Goal: Use online tool/utility: Utilize a website feature to perform a specific function

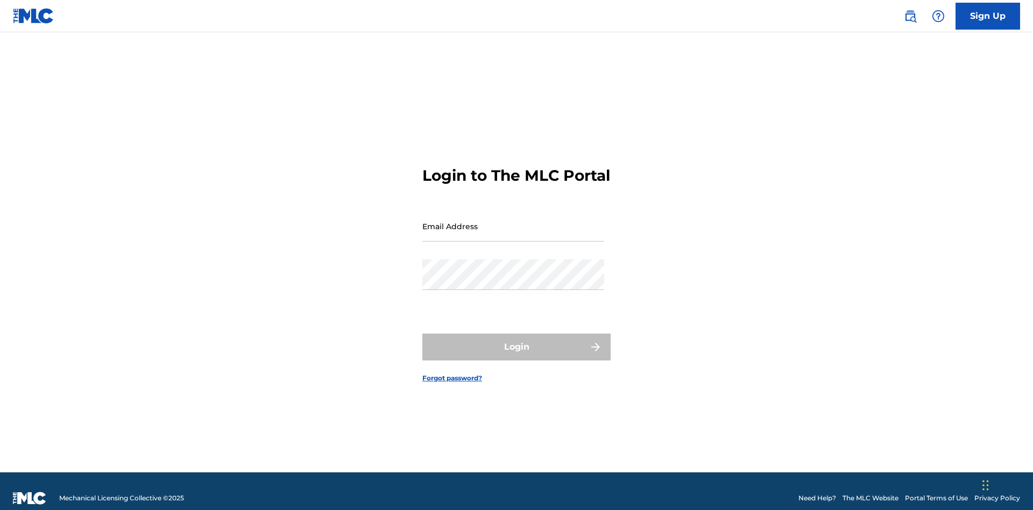
scroll to position [14, 0]
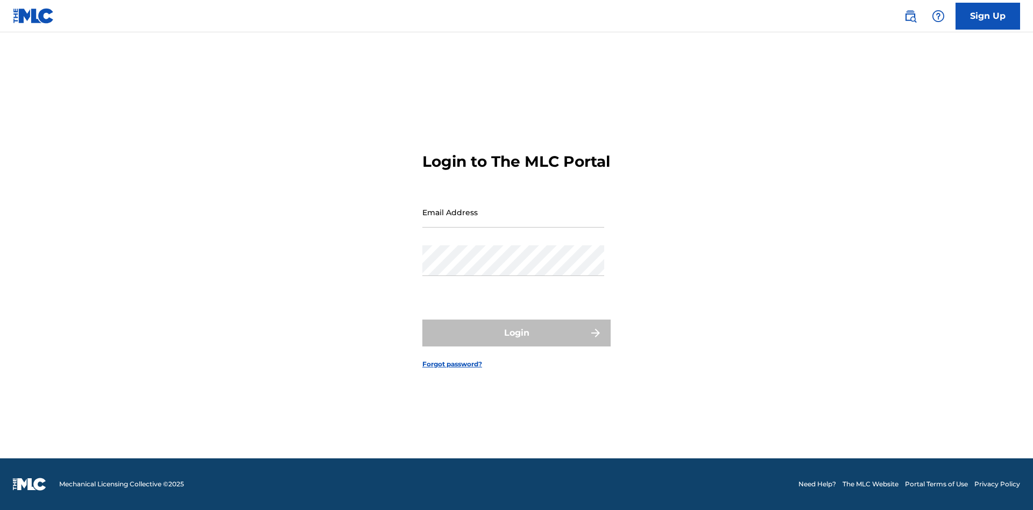
click at [513, 221] on input "Email Address" at bounding box center [513, 212] width 182 height 31
type input "[EMAIL_ADDRESS][DOMAIN_NAME]"
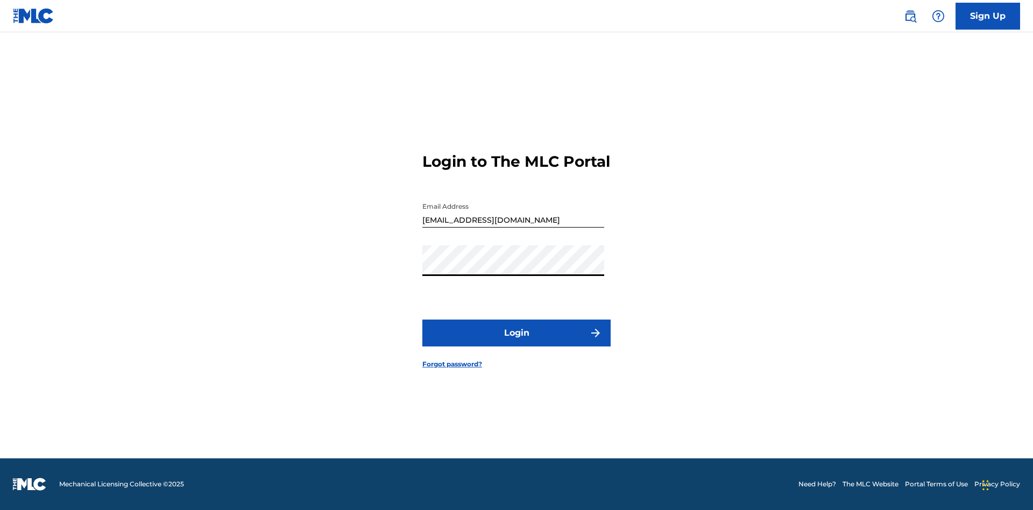
click at [517, 342] on button "Login" at bounding box center [516, 333] width 188 height 27
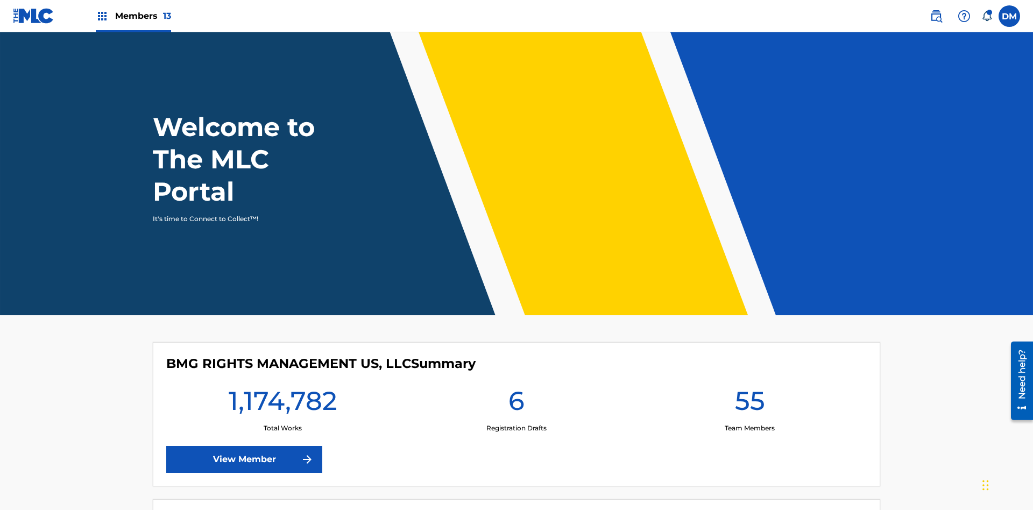
click at [133, 16] on span "Members 13" at bounding box center [143, 16] width 56 height 12
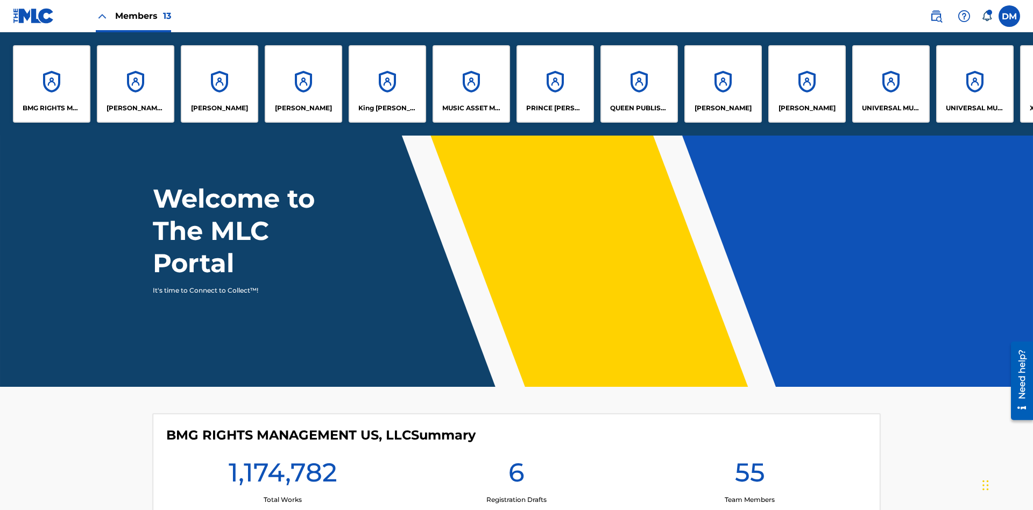
click at [723, 108] on p "[PERSON_NAME]" at bounding box center [723, 108] width 57 height 10
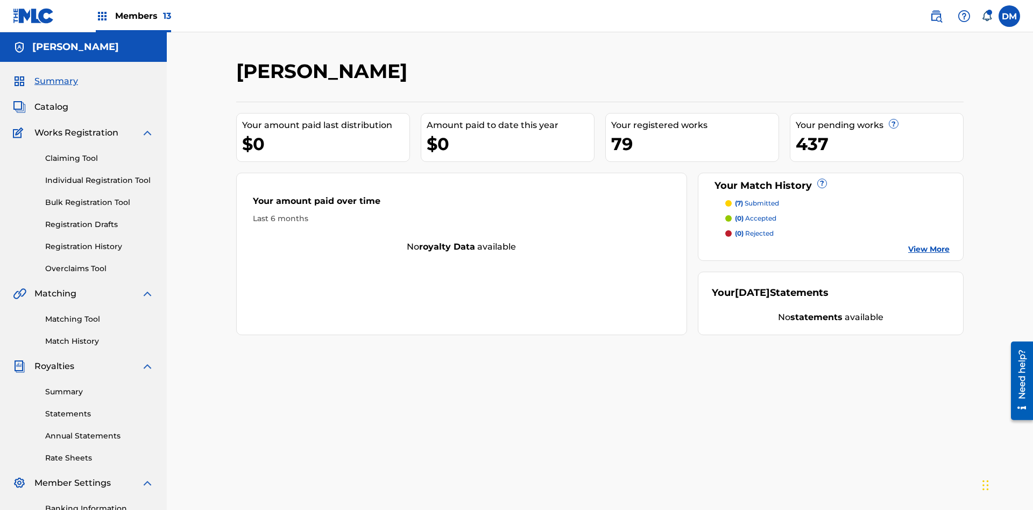
scroll to position [157, 0]
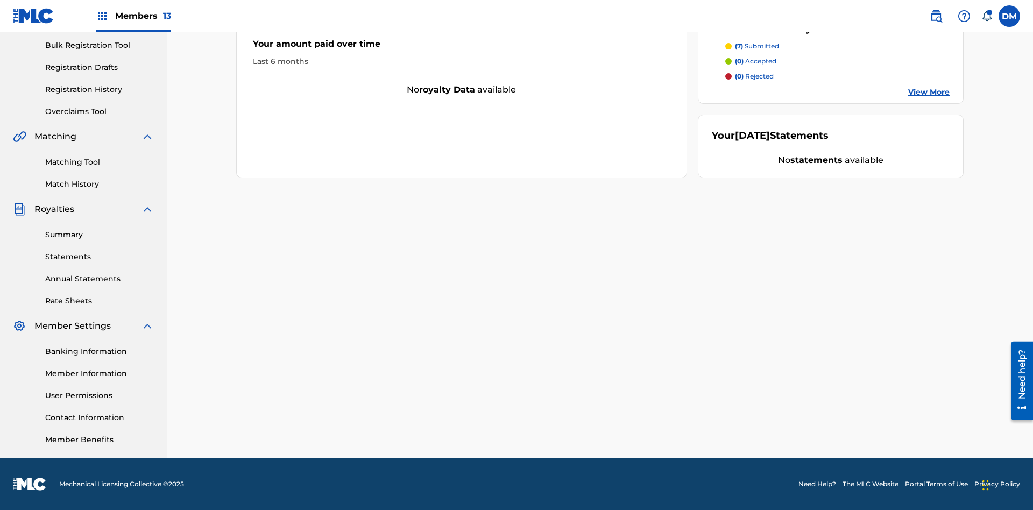
click at [100, 162] on link "Matching Tool" at bounding box center [99, 162] width 109 height 11
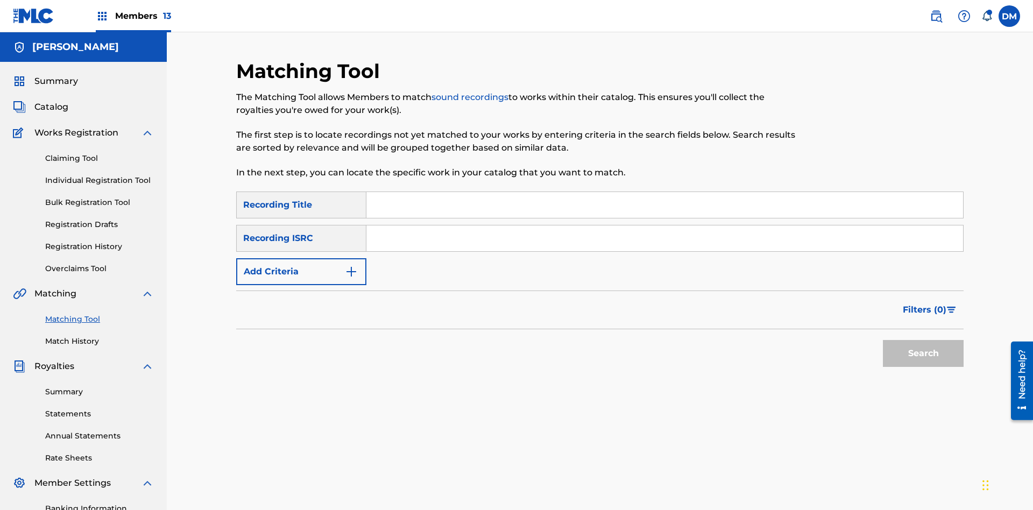
click at [301, 258] on button "Add Criteria" at bounding box center [301, 271] width 130 height 27
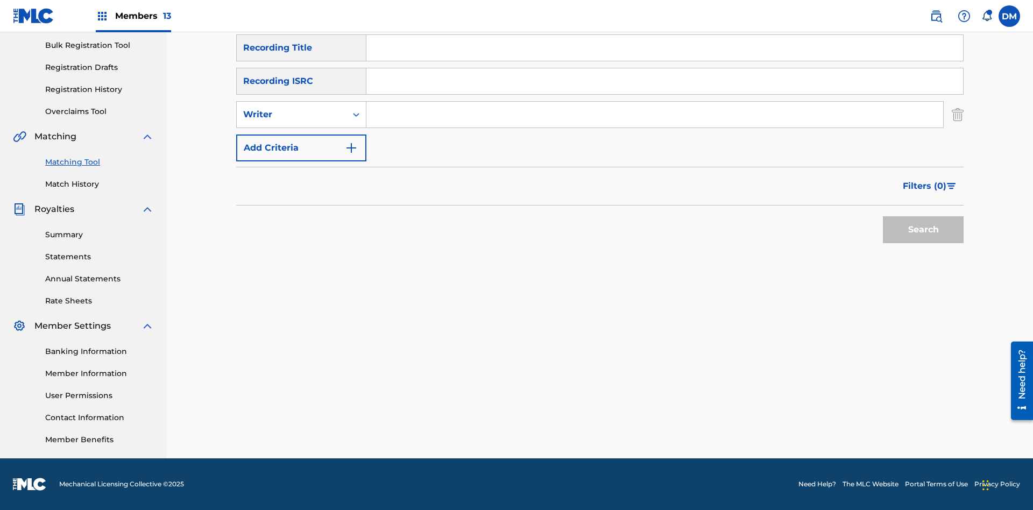
click at [655, 115] on input "Search Form" at bounding box center [654, 115] width 577 height 26
type input "[PERSON_NAME]"
click at [923, 230] on button "Search" at bounding box center [923, 229] width 81 height 27
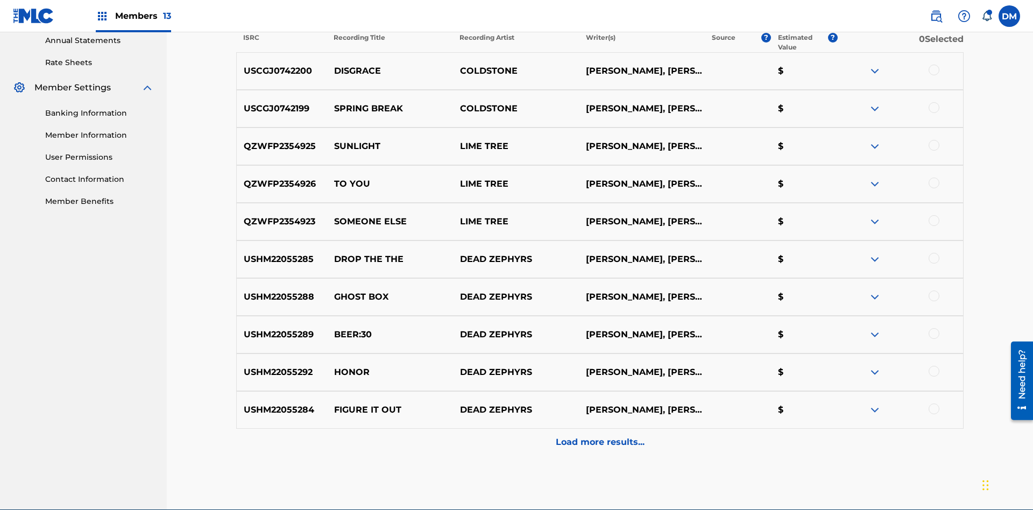
click at [934, 70] on div at bounding box center [934, 70] width 11 height 11
click at [934, 102] on div at bounding box center [934, 107] width 11 height 11
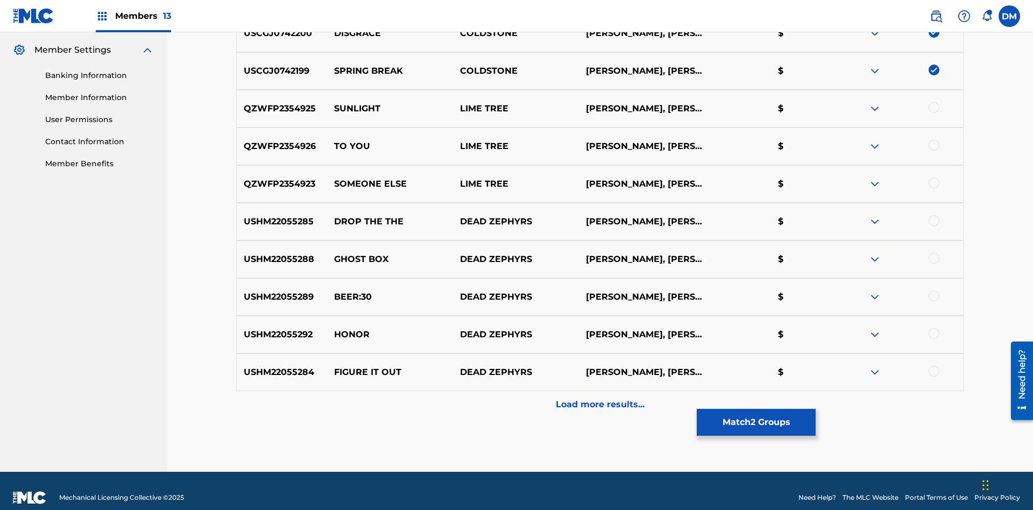
click at [756, 422] on button "Match 2 Groups" at bounding box center [756, 422] width 119 height 27
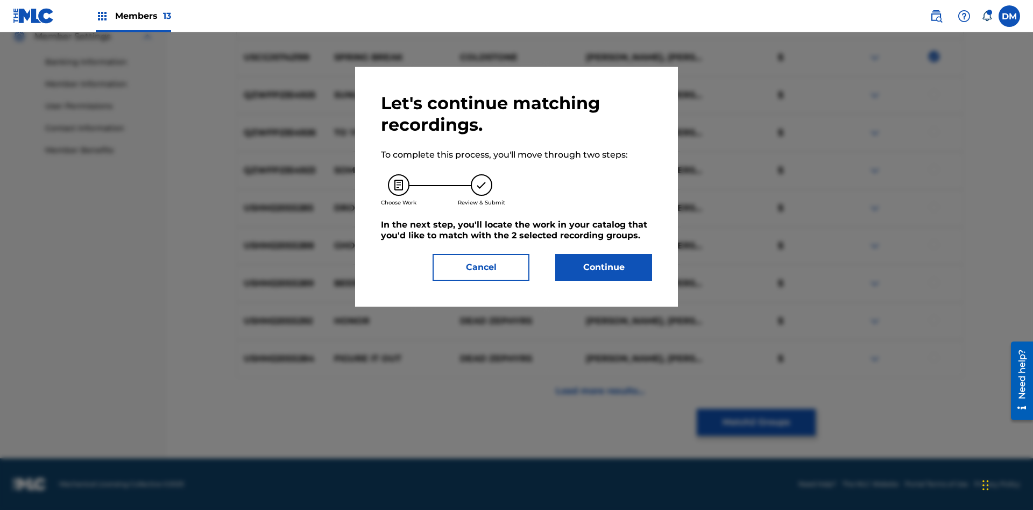
click at [604, 267] on button "Continue" at bounding box center [603, 267] width 97 height 27
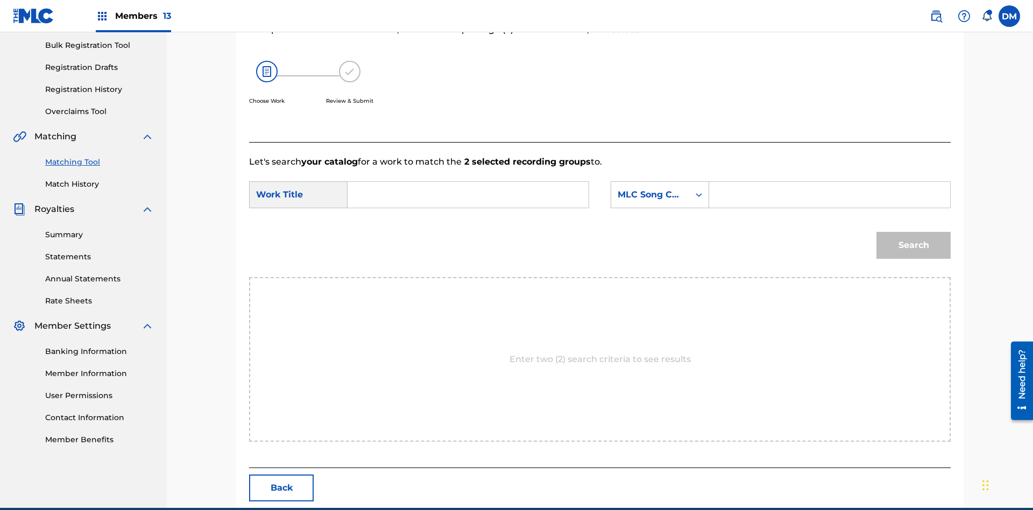
click at [468, 182] on input "Search Form" at bounding box center [468, 195] width 223 height 26
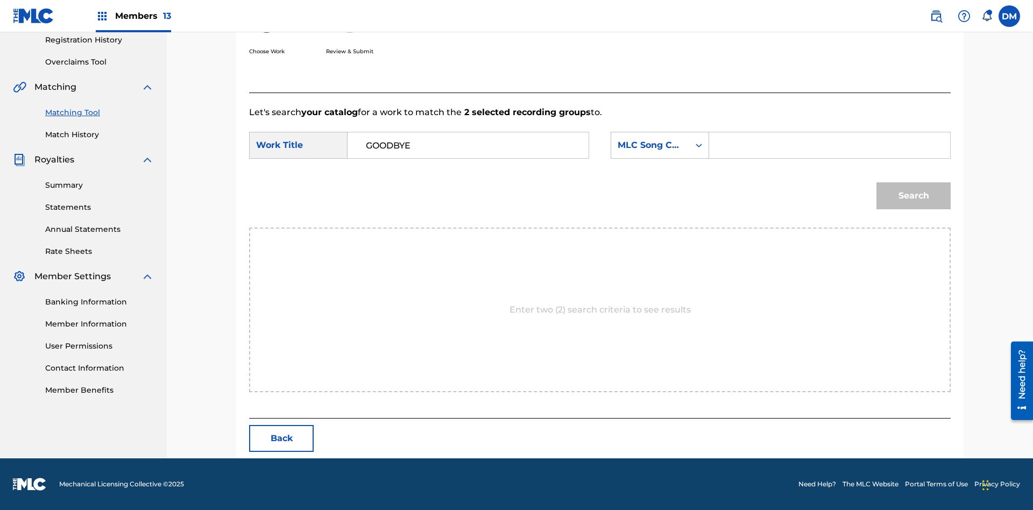
type input "GOODBYE"
click at [829, 145] on input "Search Form" at bounding box center [829, 145] width 223 height 26
type input "GV8XIE"
click at [914, 196] on button "Search" at bounding box center [914, 195] width 74 height 27
